Goal: Transaction & Acquisition: Purchase product/service

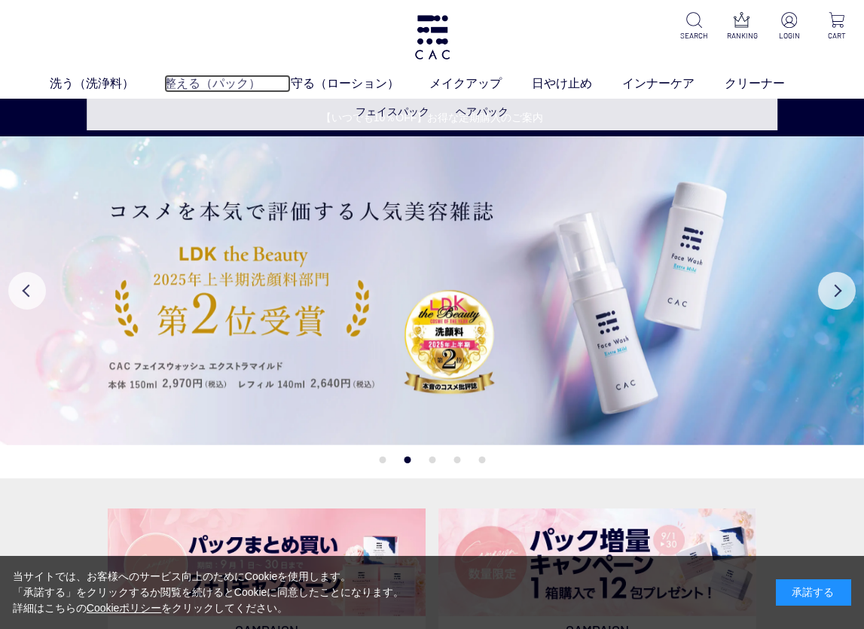
click at [197, 81] on link "整える（パック）" at bounding box center [227, 84] width 127 height 18
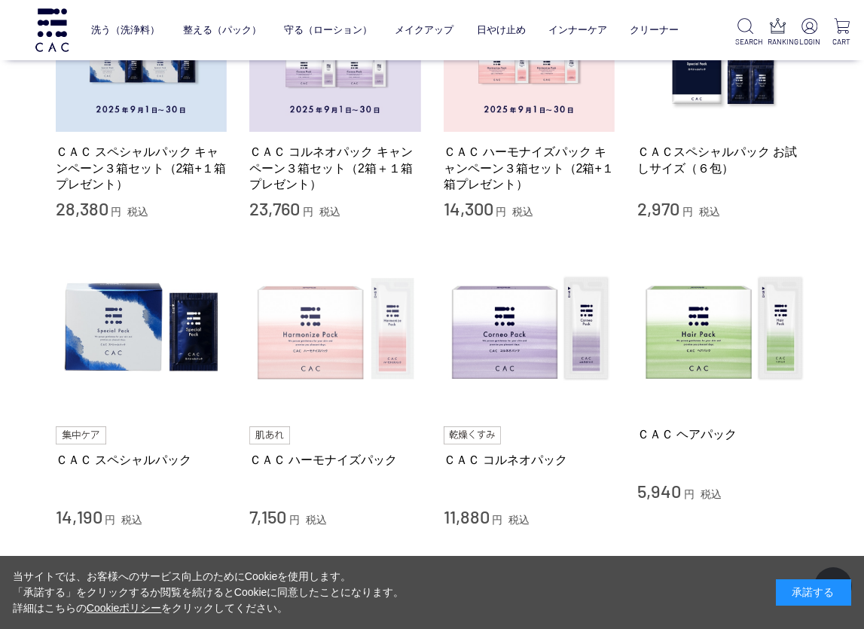
scroll to position [527, 0]
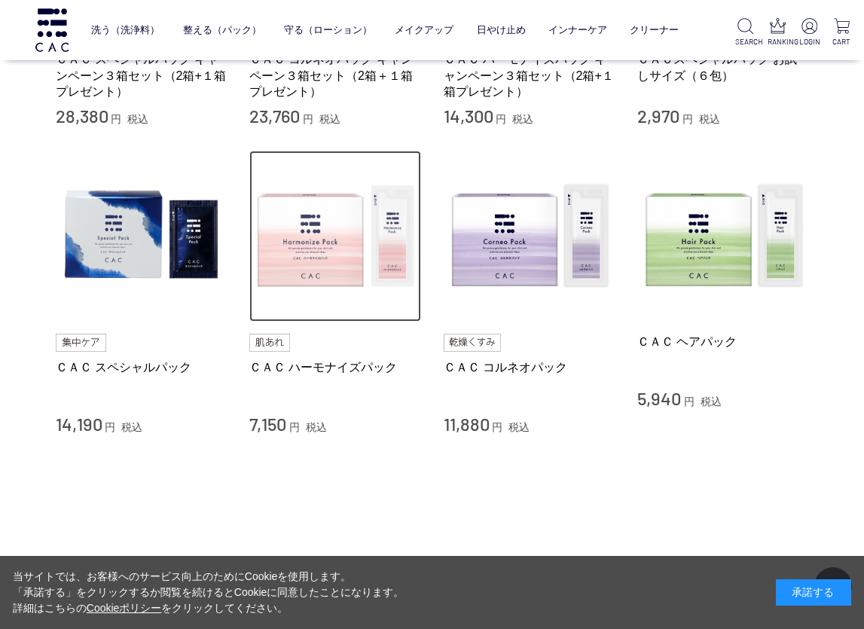
click at [318, 273] on img at bounding box center [335, 237] width 172 height 172
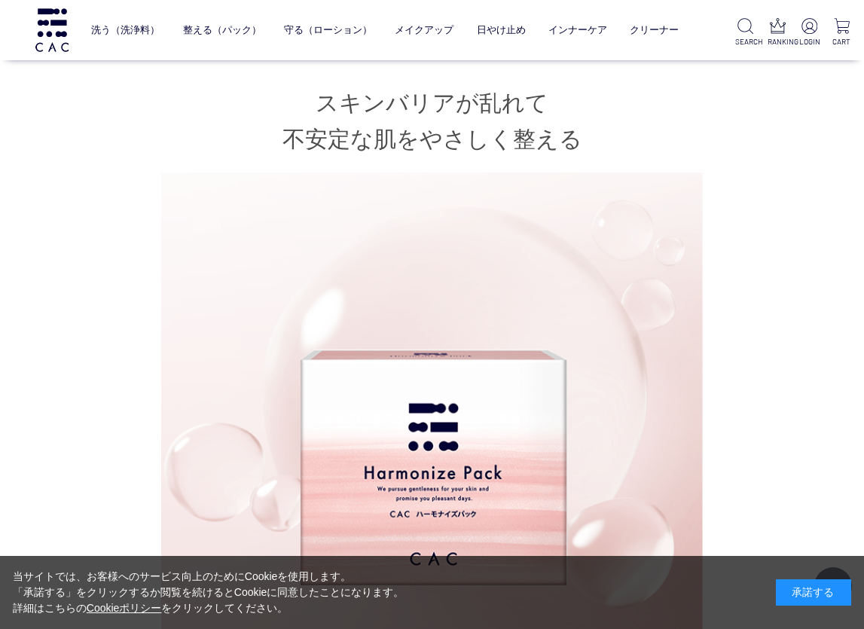
scroll to position [151, 0]
